Goal: Ask a question

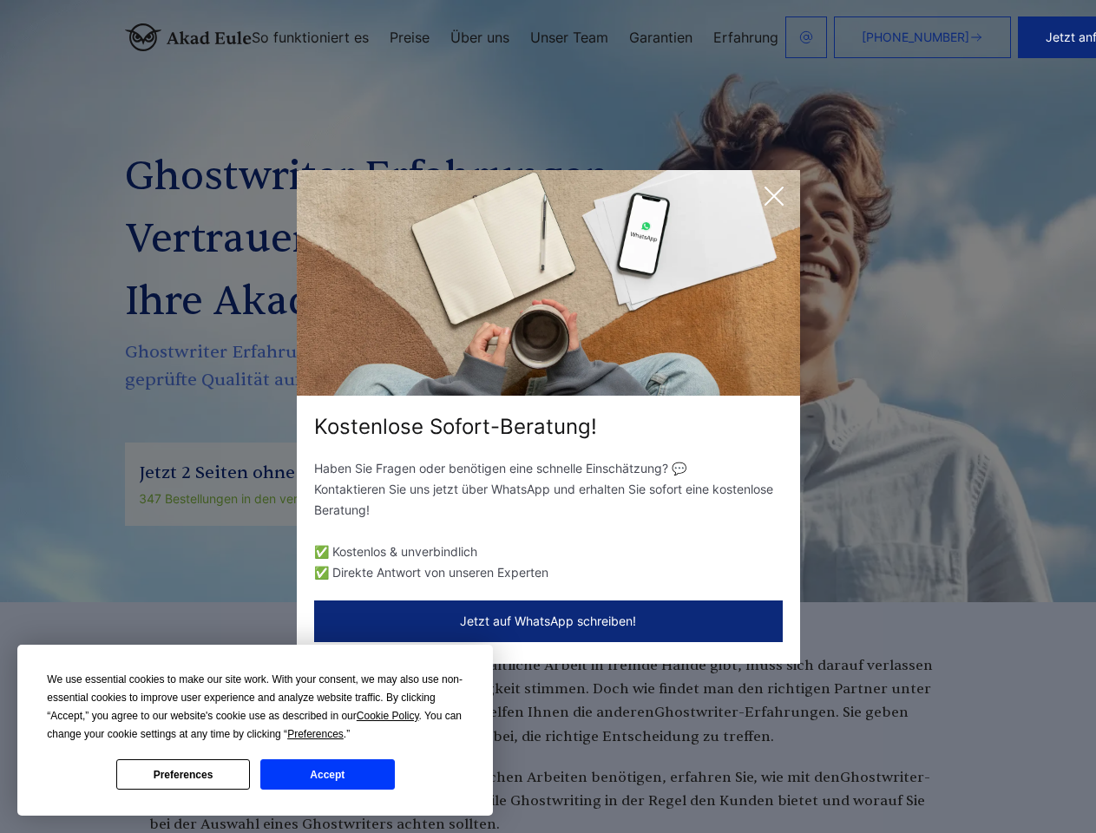
click at [547, 416] on div "Kostenlose Sofort-Beratung!" at bounding box center [548, 427] width 503 height 28
click at [390, 716] on span "Cookie Policy" at bounding box center [388, 716] width 62 height 12
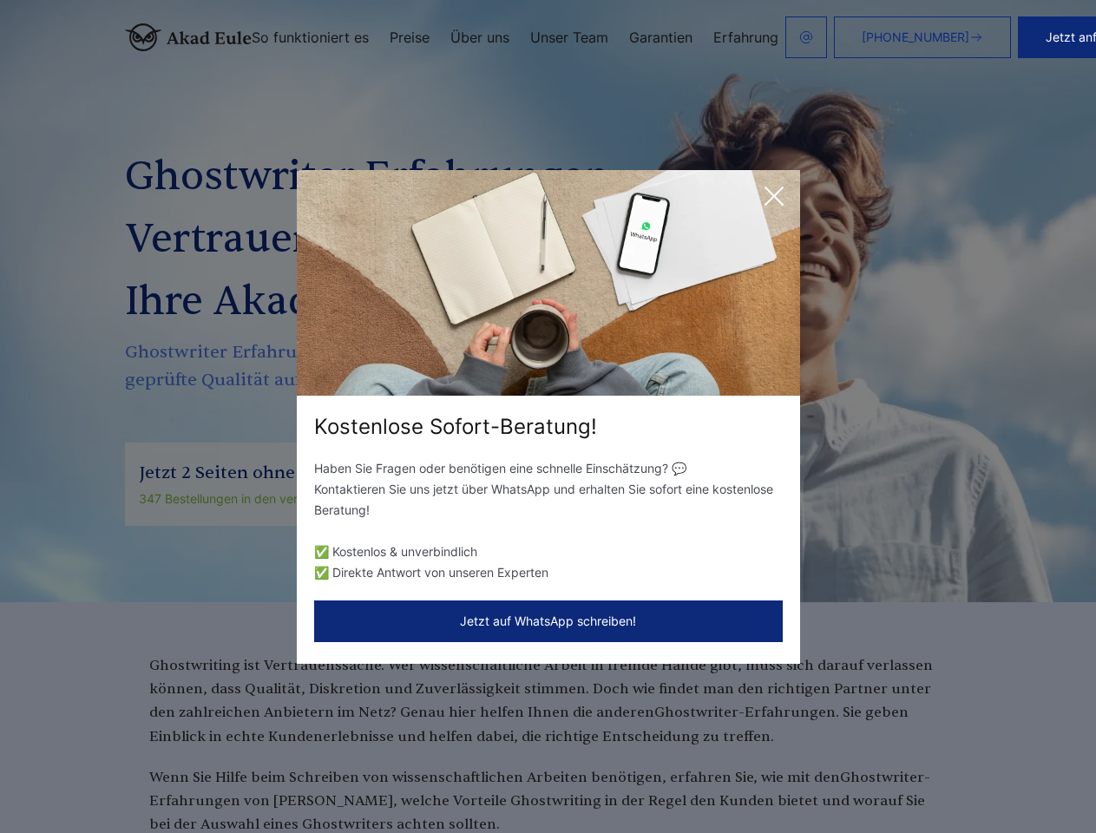
click at [335, 734] on div "Kostenlose Sofort-Beratung! Haben Sie Fragen oder benötigen eine schnelle Einsc…" at bounding box center [548, 416] width 1096 height 833
click at [183, 774] on div "Kostenlose Sofort-Beratung! Haben Sie Fragen oder benötigen eine schnelle Einsc…" at bounding box center [548, 416] width 1096 height 833
click at [327, 774] on div "Kostenlose Sofort-Beratung! Haben Sie Fragen oder benötigen eine schnelle Einsc…" at bounding box center [548, 416] width 1096 height 833
click at [1018, 37] on button "Jetzt anfragen" at bounding box center [1088, 37] width 140 height 42
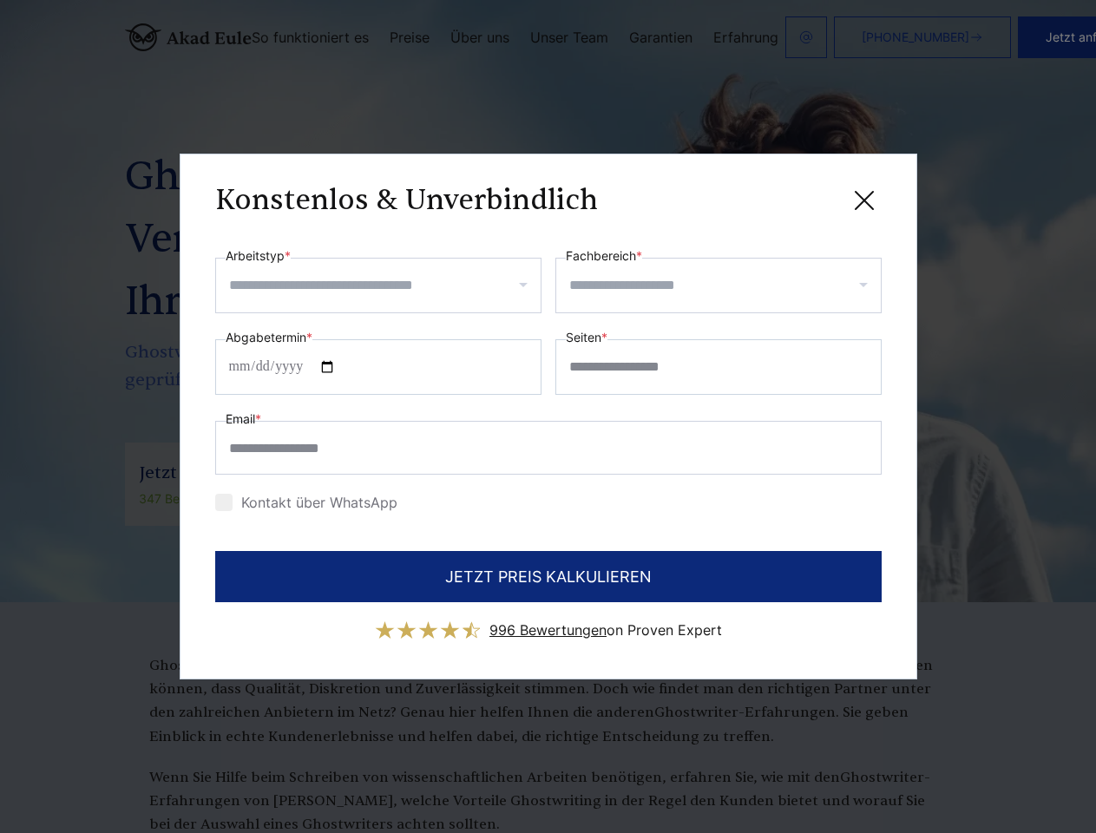
click at [774, 196] on div "Konstenlos & Unverbindlich" at bounding box center [548, 200] width 666 height 22
click at [548, 621] on span "996 Bewertungen" at bounding box center [547, 629] width 117 height 17
